Goal: Navigation & Orientation: Find specific page/section

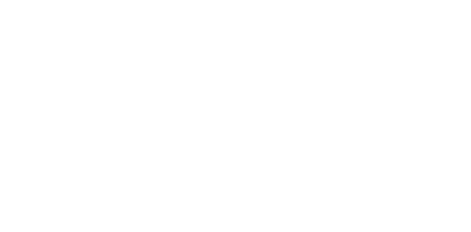
select select "*"
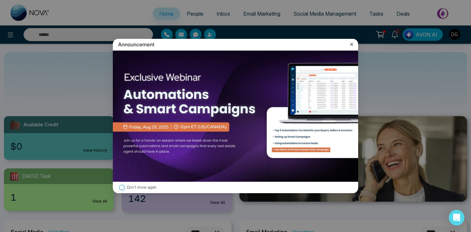
click at [350, 43] on icon at bounding box center [351, 44] width 7 height 7
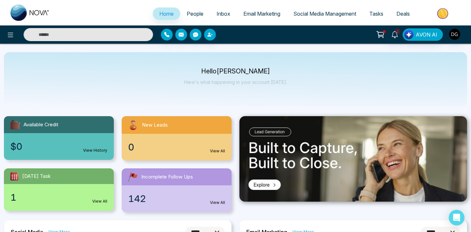
click at [187, 13] on span "People" at bounding box center [195, 13] width 17 height 7
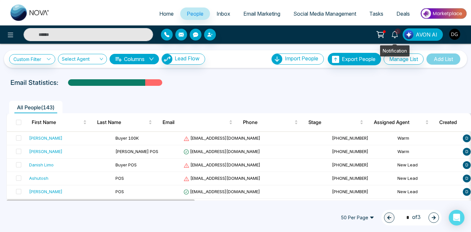
click at [396, 36] on icon at bounding box center [394, 34] width 6 height 7
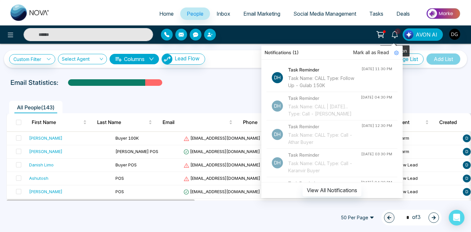
click at [396, 36] on icon at bounding box center [394, 34] width 6 height 7
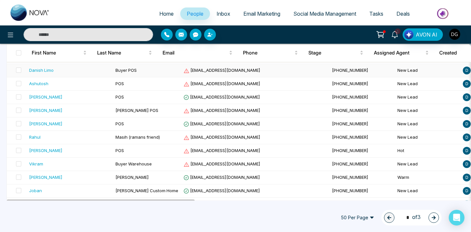
scroll to position [118, 0]
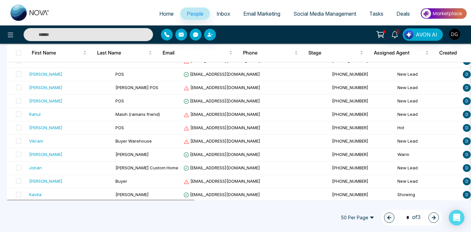
click at [159, 13] on span "Home" at bounding box center [166, 13] width 14 height 7
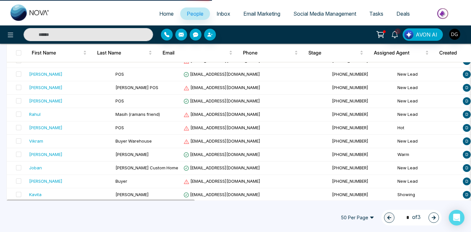
select select "*"
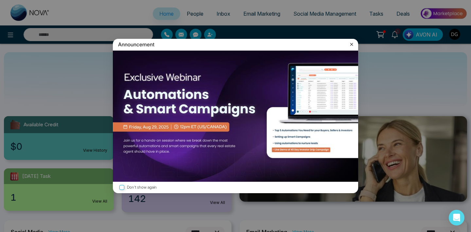
click at [354, 44] on icon at bounding box center [351, 44] width 7 height 7
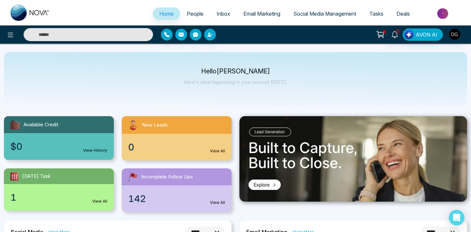
click at [191, 8] on link "People" at bounding box center [195, 14] width 30 height 12
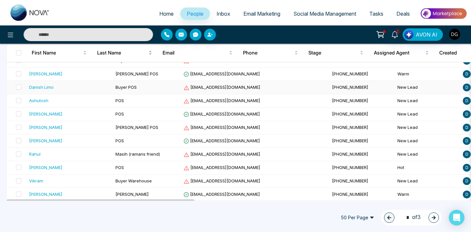
scroll to position [83, 0]
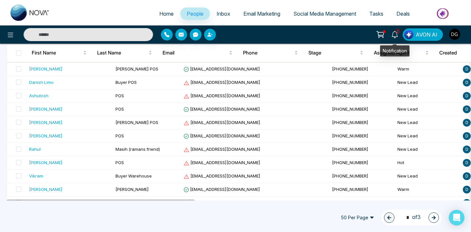
click at [393, 33] on icon at bounding box center [394, 34] width 7 height 7
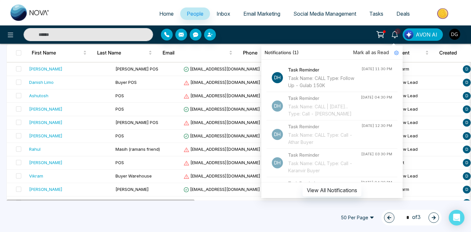
click at [310, 40] on div "1 Notifications (1) Mark all as Read Dh Task Reminder Task Name: CALL Type: Fol…" at bounding box center [373, 34] width 188 height 12
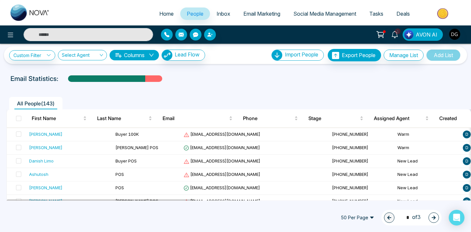
scroll to position [3, 0]
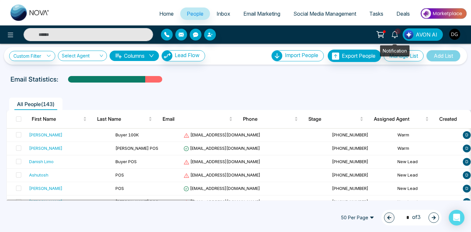
click at [398, 33] on span "1" at bounding box center [398, 31] width 6 height 6
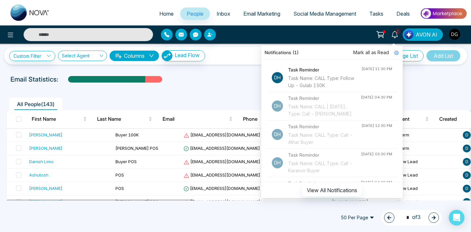
click at [226, 74] on div "**********" at bounding box center [235, 122] width 471 height 157
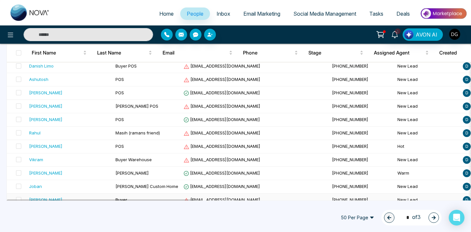
scroll to position [0, 0]
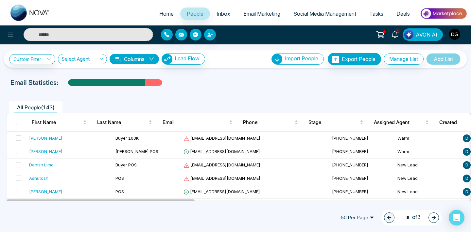
click at [225, 79] on div "Email Statistics:" at bounding box center [235, 83] width 450 height 10
click at [395, 31] on span "1" at bounding box center [398, 31] width 6 height 6
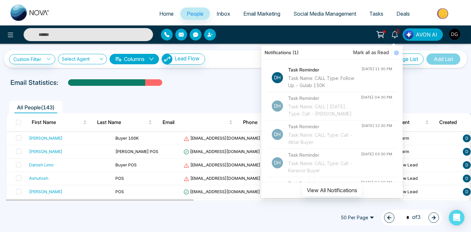
click at [187, 86] on div "Email Statistics:" at bounding box center [235, 83] width 450 height 10
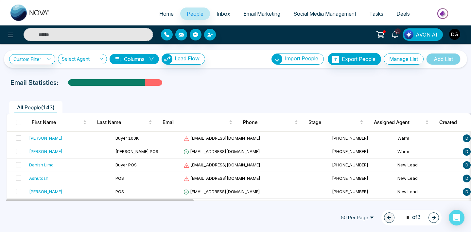
click at [190, 11] on span "People" at bounding box center [195, 13] width 17 height 7
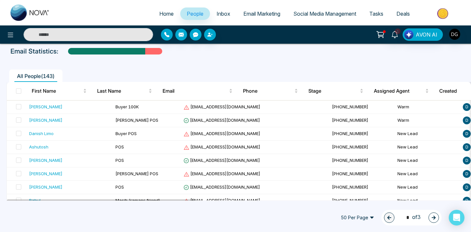
scroll to position [35, 0]
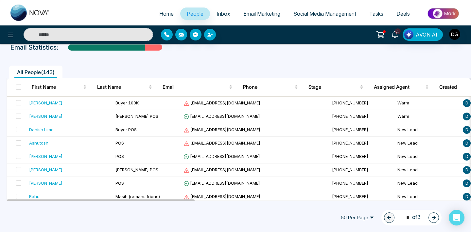
click at [160, 11] on span "Home" at bounding box center [166, 13] width 14 height 7
select select "*"
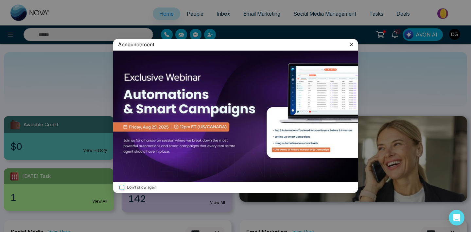
click at [354, 47] on icon at bounding box center [351, 44] width 7 height 7
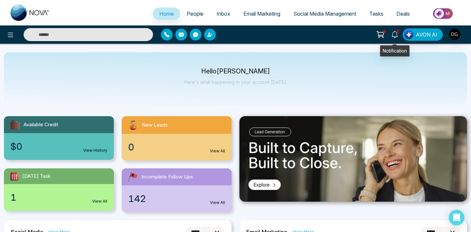
click at [399, 34] on span "1" at bounding box center [398, 31] width 6 height 6
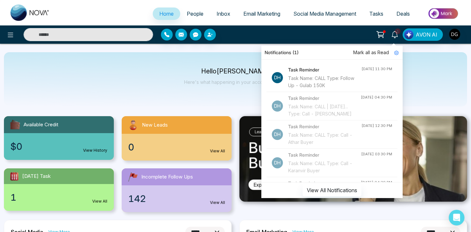
click at [413, 65] on div "Hello [PERSON_NAME] Here's what happening in your account [DATE]." at bounding box center [235, 79] width 463 height 54
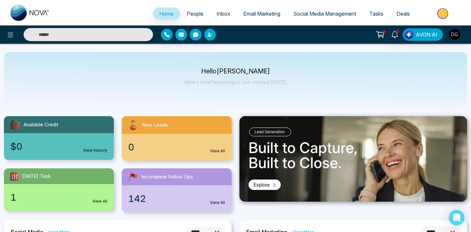
click at [190, 11] on span "People" at bounding box center [195, 13] width 17 height 7
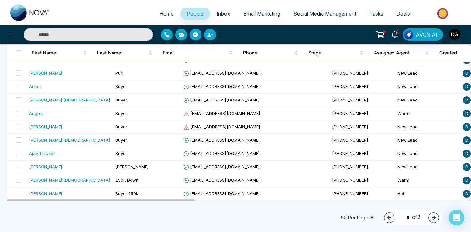
scroll to position [533, 0]
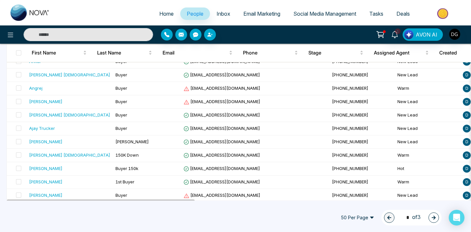
click at [432, 219] on icon "button" at bounding box center [433, 218] width 5 height 5
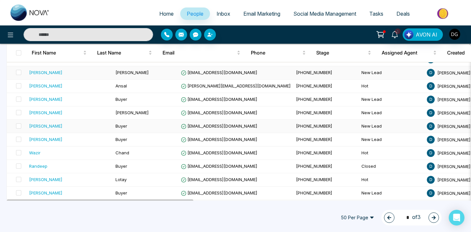
scroll to position [603, 0]
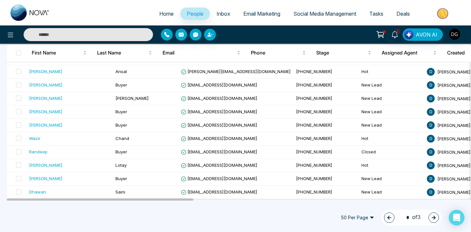
click at [432, 217] on icon "button" at bounding box center [433, 218] width 5 height 5
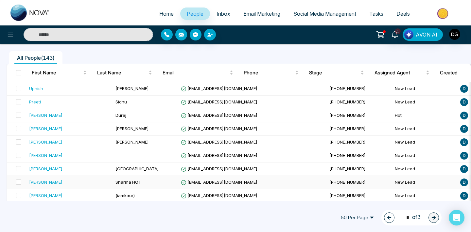
scroll to position [0, 0]
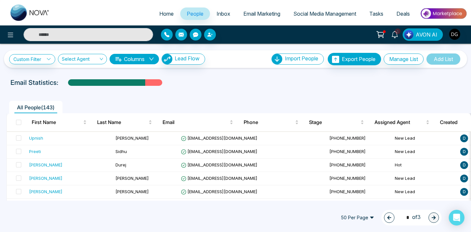
click at [387, 219] on icon "button" at bounding box center [389, 218] width 5 height 5
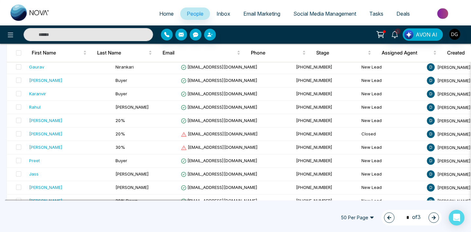
scroll to position [518, 0]
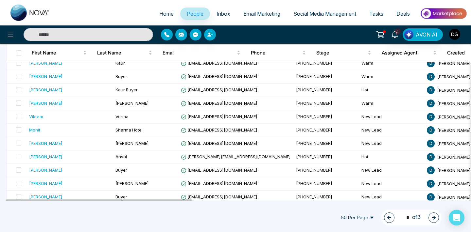
click at [387, 216] on icon "button" at bounding box center [389, 218] width 5 height 5
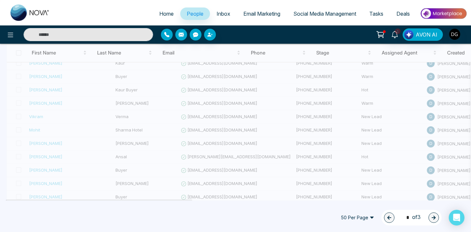
type input "*"
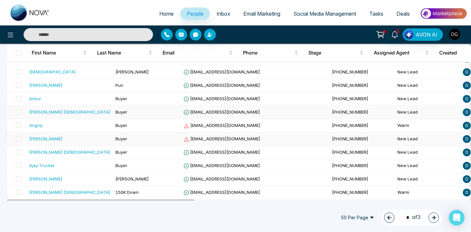
scroll to position [603, 0]
